Goal: Find specific page/section: Find specific page/section

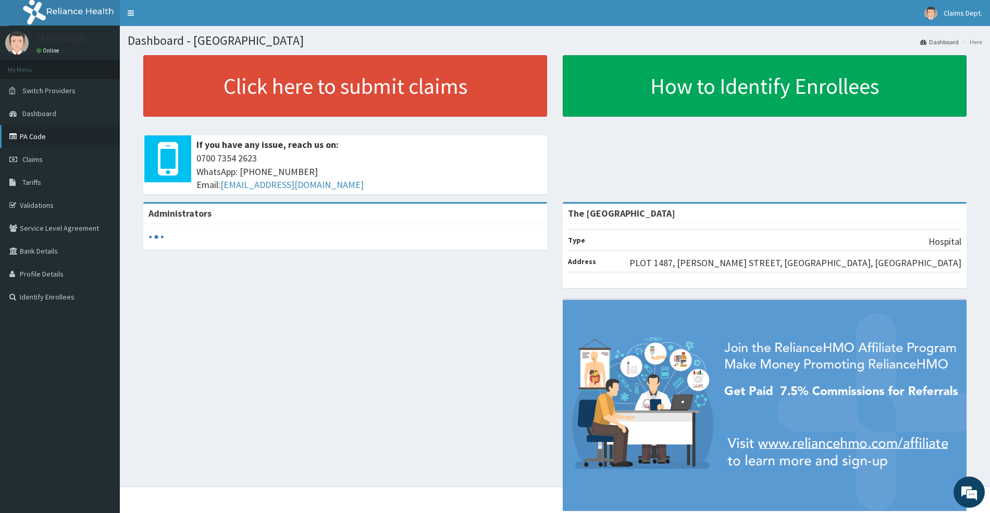
click at [38, 136] on link "PA Code" at bounding box center [60, 136] width 120 height 23
click at [44, 139] on link "PA Code" at bounding box center [60, 136] width 120 height 23
click at [40, 142] on link "PA Code" at bounding box center [60, 136] width 120 height 23
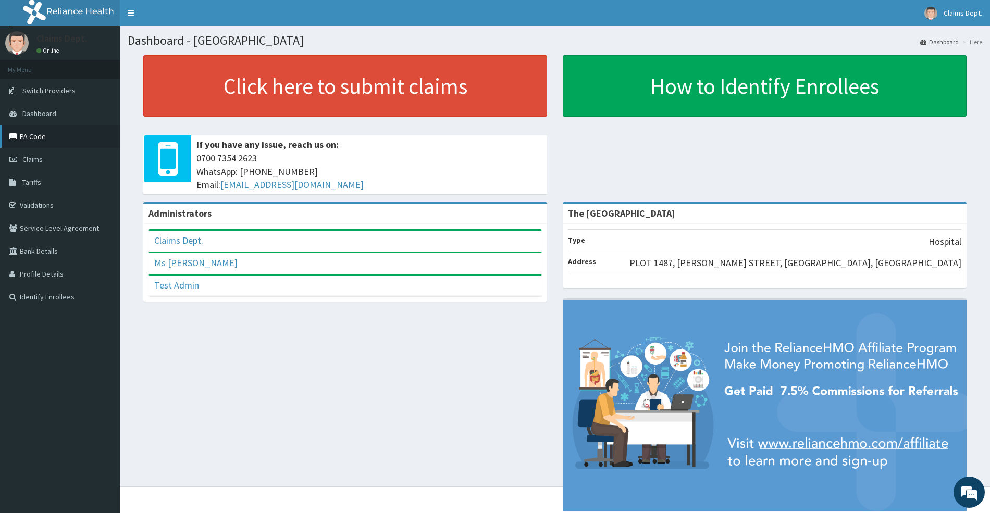
click at [45, 135] on link "PA Code" at bounding box center [60, 136] width 120 height 23
click at [38, 138] on link "PA Code" at bounding box center [60, 136] width 120 height 23
